Goal: Communication & Community: Answer question/provide support

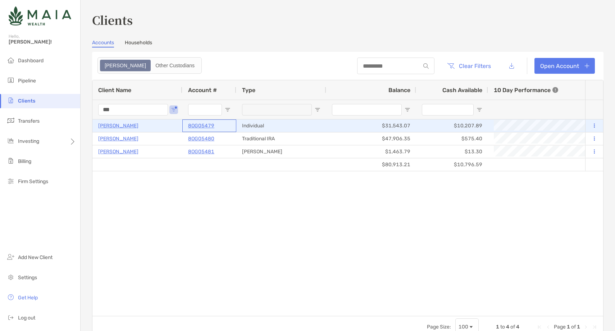
click at [198, 123] on p "8OG05479" at bounding box center [201, 125] width 26 height 9
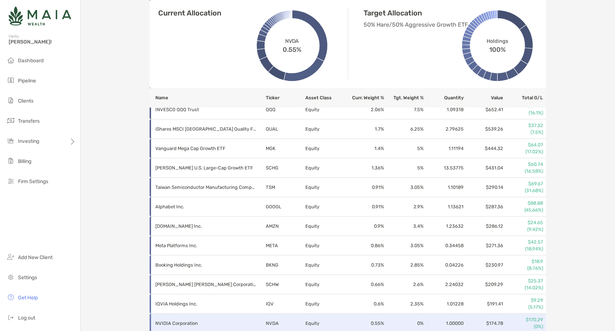
scroll to position [232, 0]
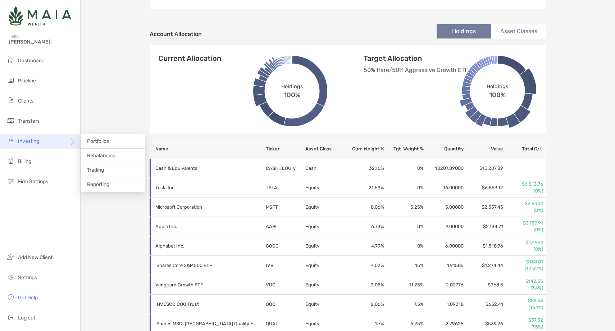
click at [48, 144] on div "Investing" at bounding box center [40, 141] width 80 height 14
click at [107, 158] on span "Rebalancing" at bounding box center [101, 156] width 28 height 6
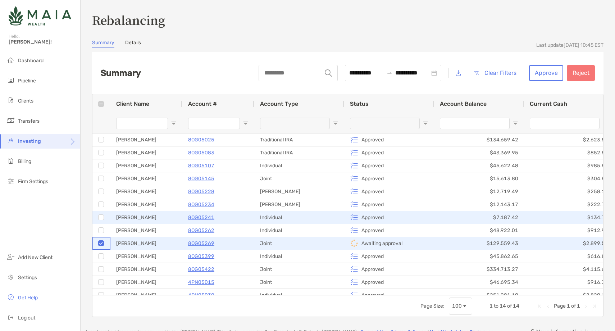
scroll to position [20, 0]
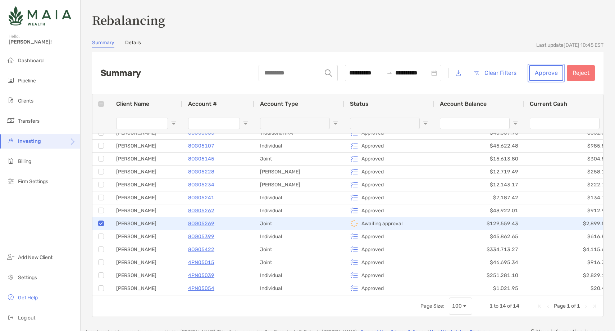
click at [548, 71] on button "Approve" at bounding box center [546, 73] width 34 height 16
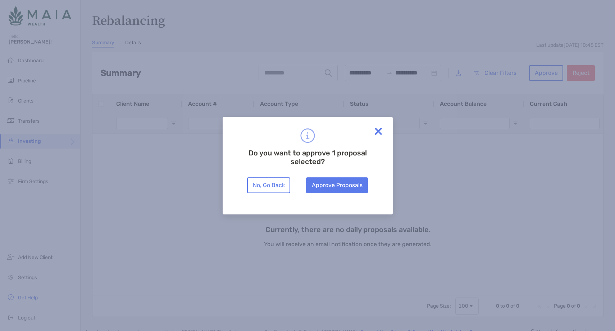
click at [346, 194] on div "Do you want to approve 1 proposal selected? No, Go Back Approve Proposals" at bounding box center [308, 166] width 170 height 98
click at [346, 190] on button "Approve Proposals" at bounding box center [337, 185] width 62 height 16
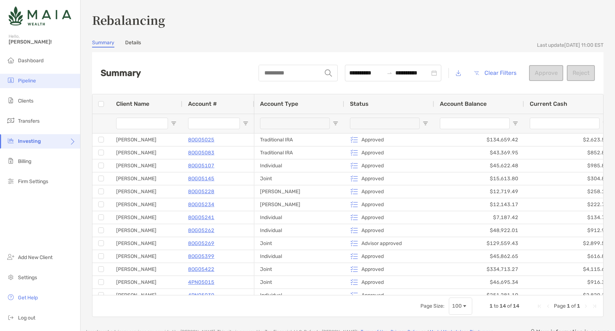
click at [40, 83] on li "Pipeline" at bounding box center [40, 81] width 80 height 14
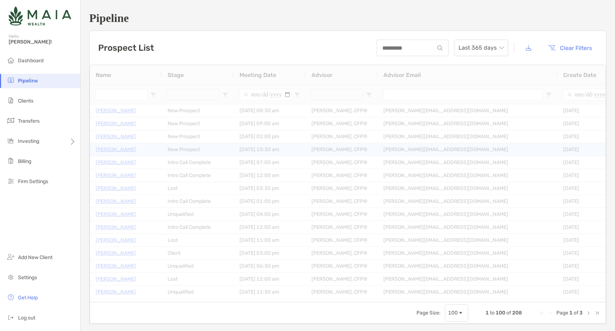
type input "**********"
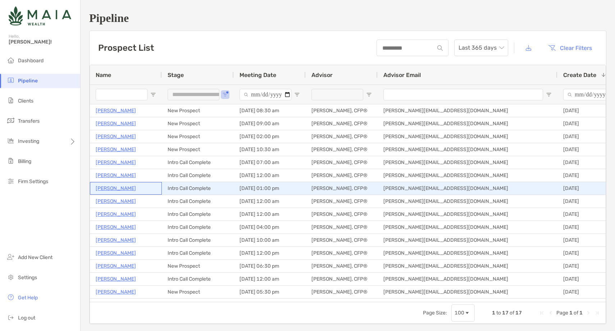
click at [122, 186] on p "[PERSON_NAME]" at bounding box center [116, 188] width 40 height 9
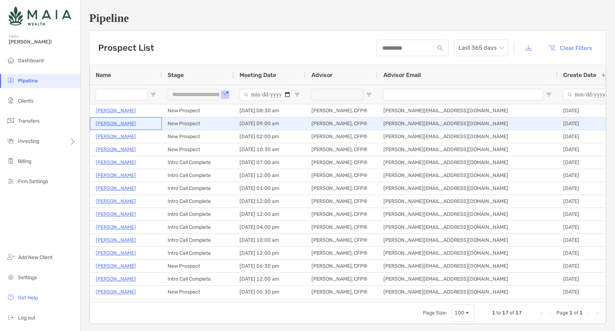
click at [127, 122] on p "Pat Prendergast" at bounding box center [116, 123] width 40 height 9
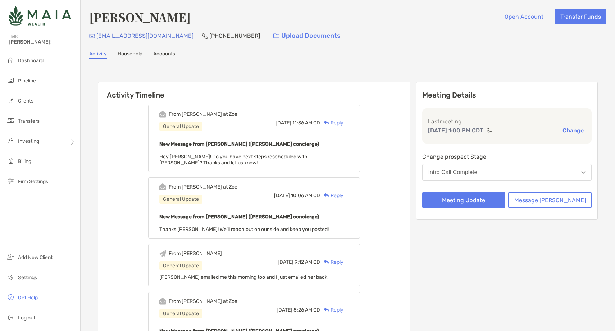
click at [344, 123] on div "Reply" at bounding box center [331, 123] width 23 height 8
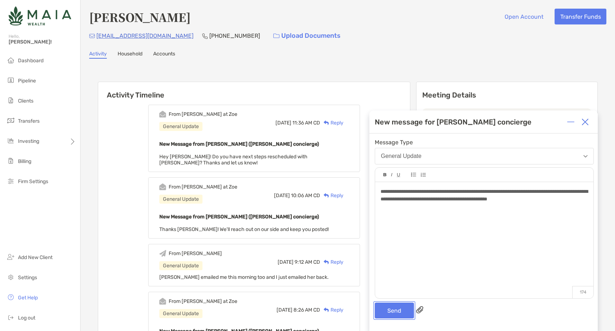
click at [399, 315] on button "Send" at bounding box center [394, 311] width 39 height 16
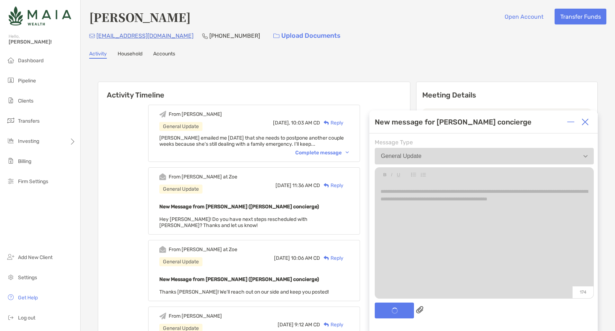
click at [587, 123] on img at bounding box center [585, 121] width 7 height 7
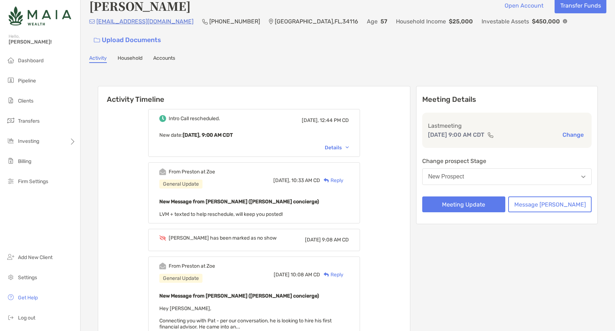
scroll to position [21, 0]
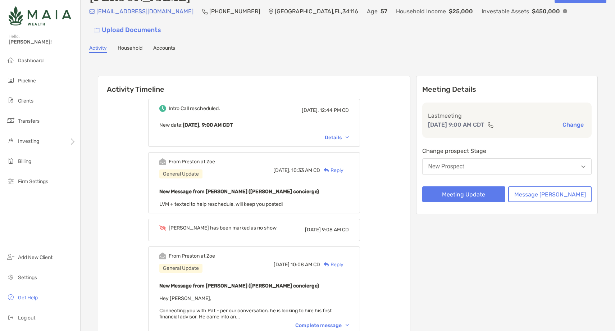
click at [344, 167] on div "Reply" at bounding box center [331, 171] width 23 height 8
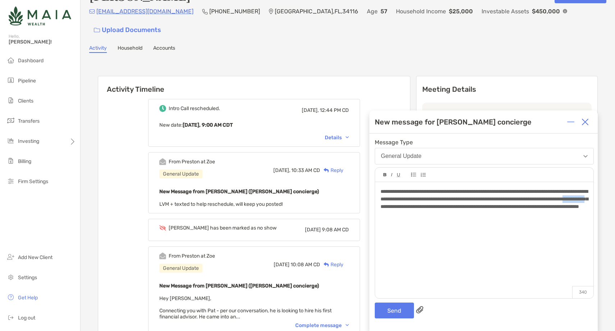
drag, startPoint x: 512, startPoint y: 210, endPoint x: 486, endPoint y: 209, distance: 26.3
click at [486, 209] on div "**********" at bounding box center [484, 199] width 207 height 23
click at [401, 313] on button "Send" at bounding box center [394, 311] width 39 height 16
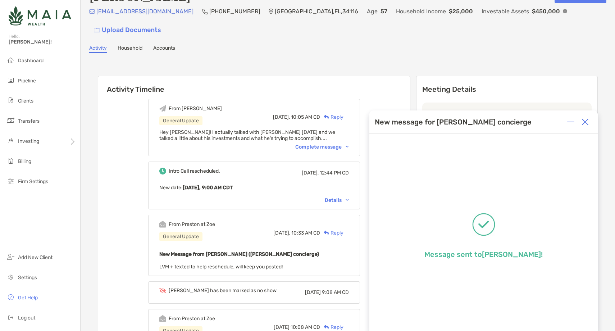
click at [586, 123] on img at bounding box center [585, 121] width 7 height 7
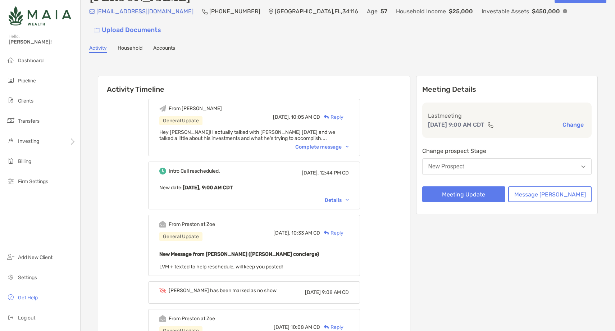
click at [532, 158] on button "New Prospect" at bounding box center [508, 166] width 170 height 17
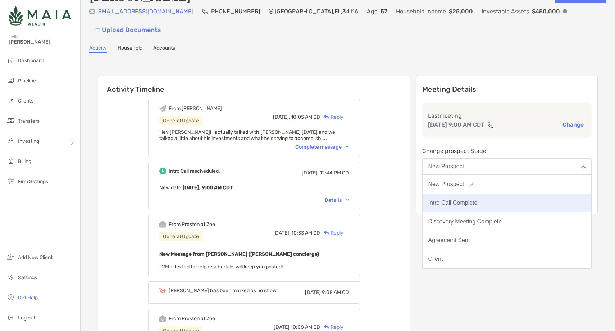
click at [517, 194] on button "Intro Call Complete" at bounding box center [507, 203] width 169 height 19
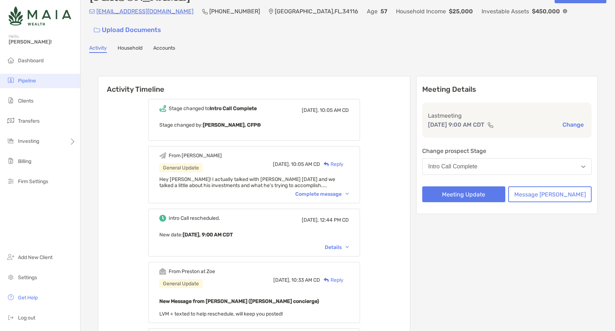
click at [55, 83] on li "Pipeline" at bounding box center [40, 81] width 80 height 14
